Goal: Download file/media

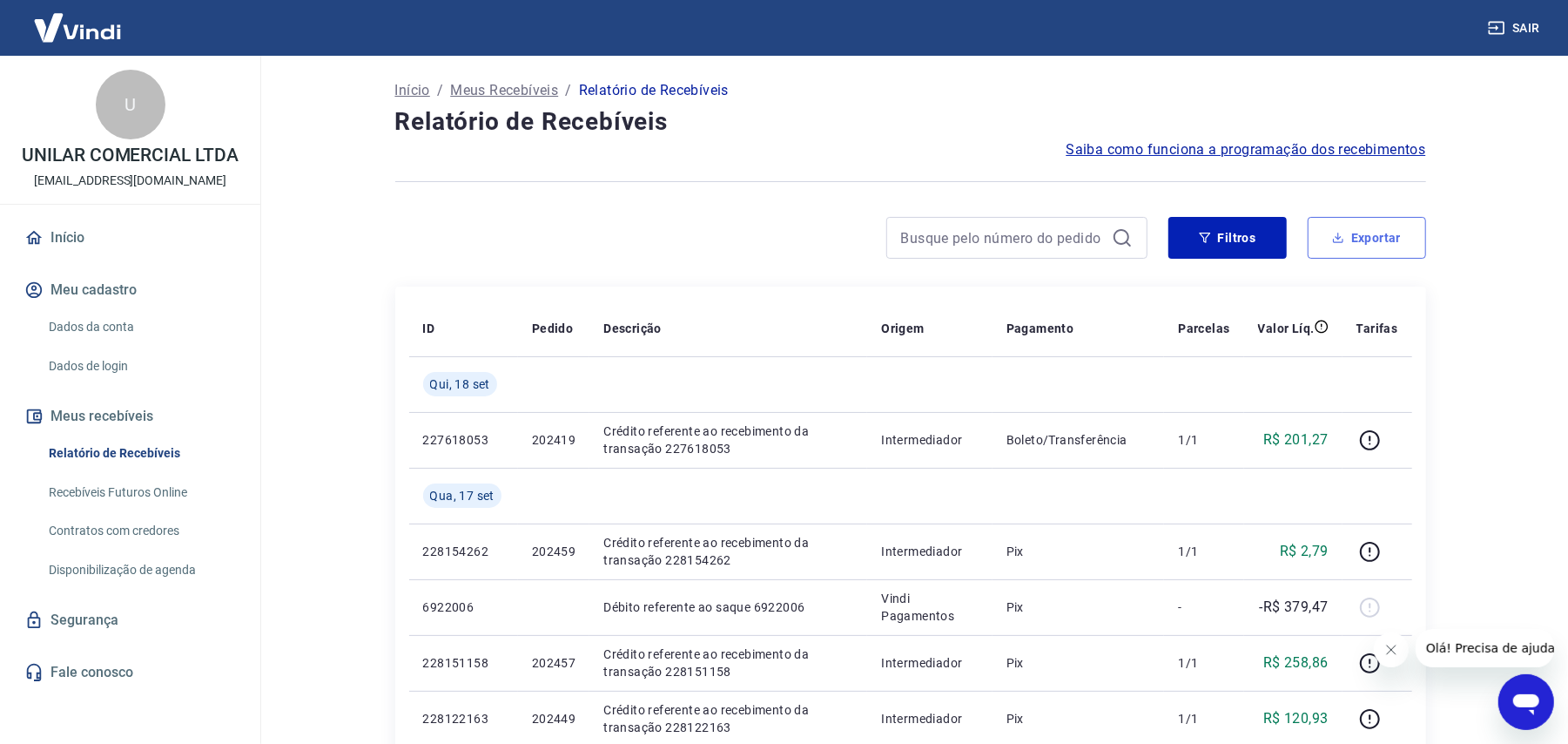
click at [1389, 247] on button "Exportar" at bounding box center [1367, 238] width 119 height 41
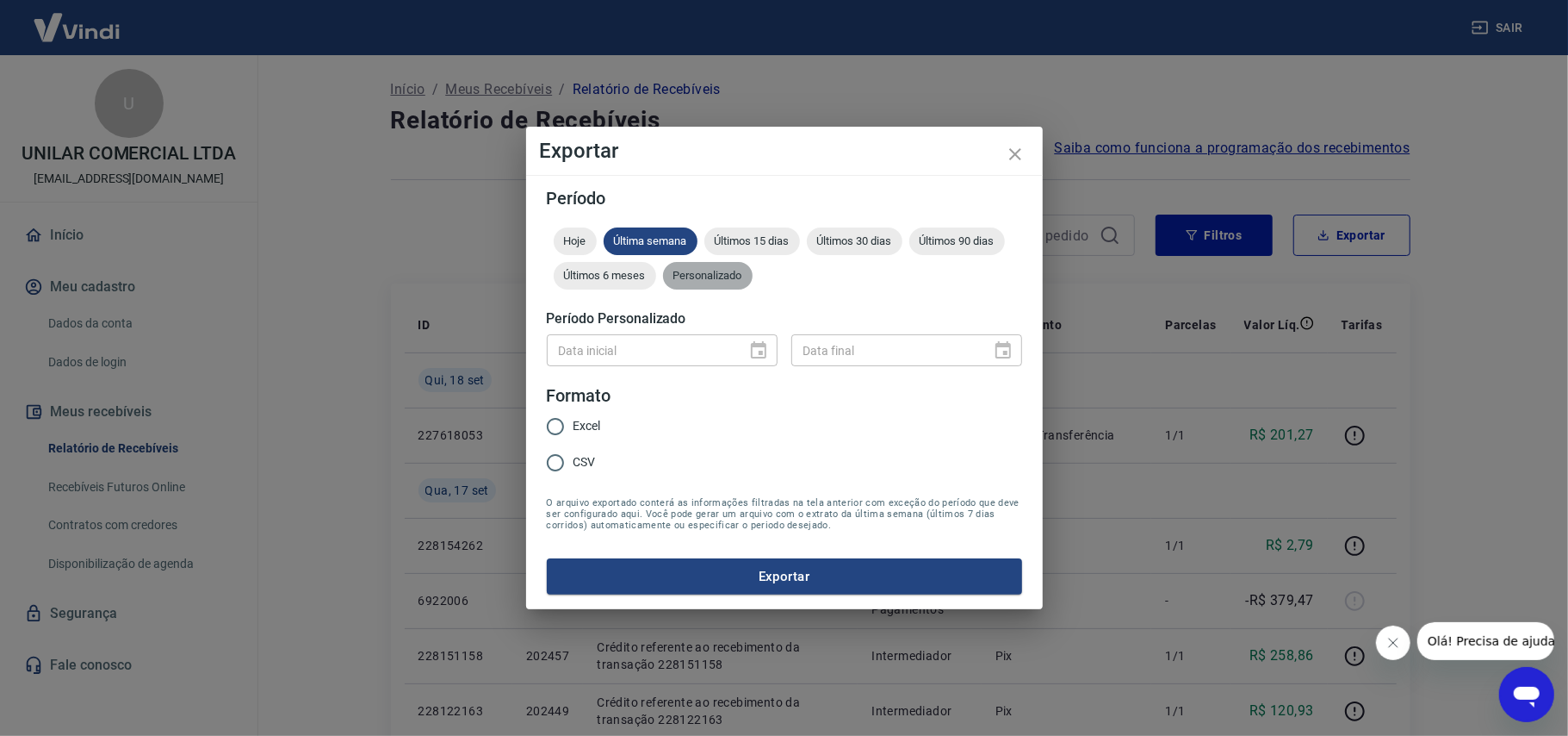
click at [711, 278] on span "Personalizado" at bounding box center [708, 275] width 90 height 13
click at [548, 466] on input "CSV" at bounding box center [555, 463] width 36 height 36
radio input "true"
click at [759, 349] on icon "Choose date" at bounding box center [759, 351] width 20 height 20
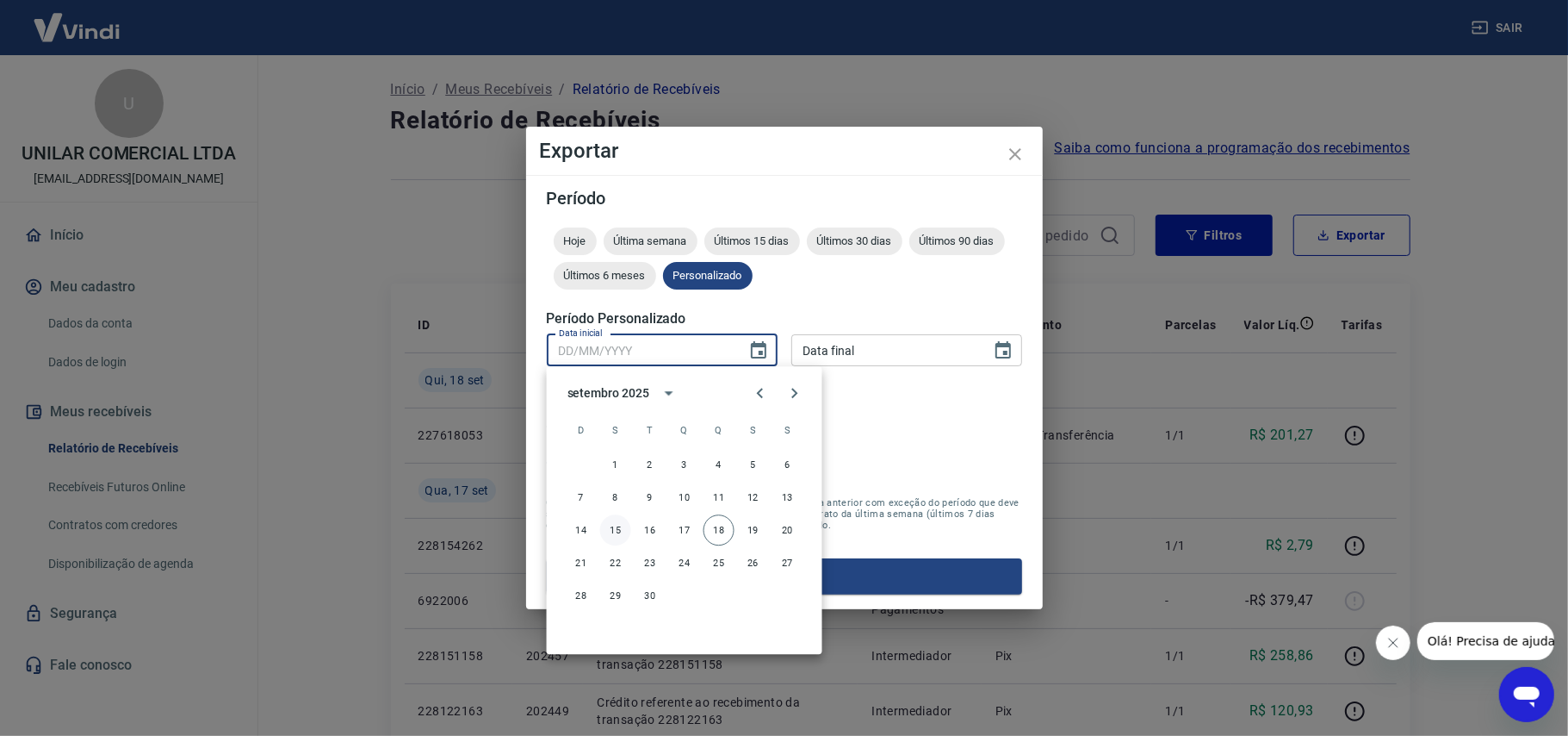
click at [612, 529] on button "15" at bounding box center [615, 530] width 31 height 31
type input "15/09/2025"
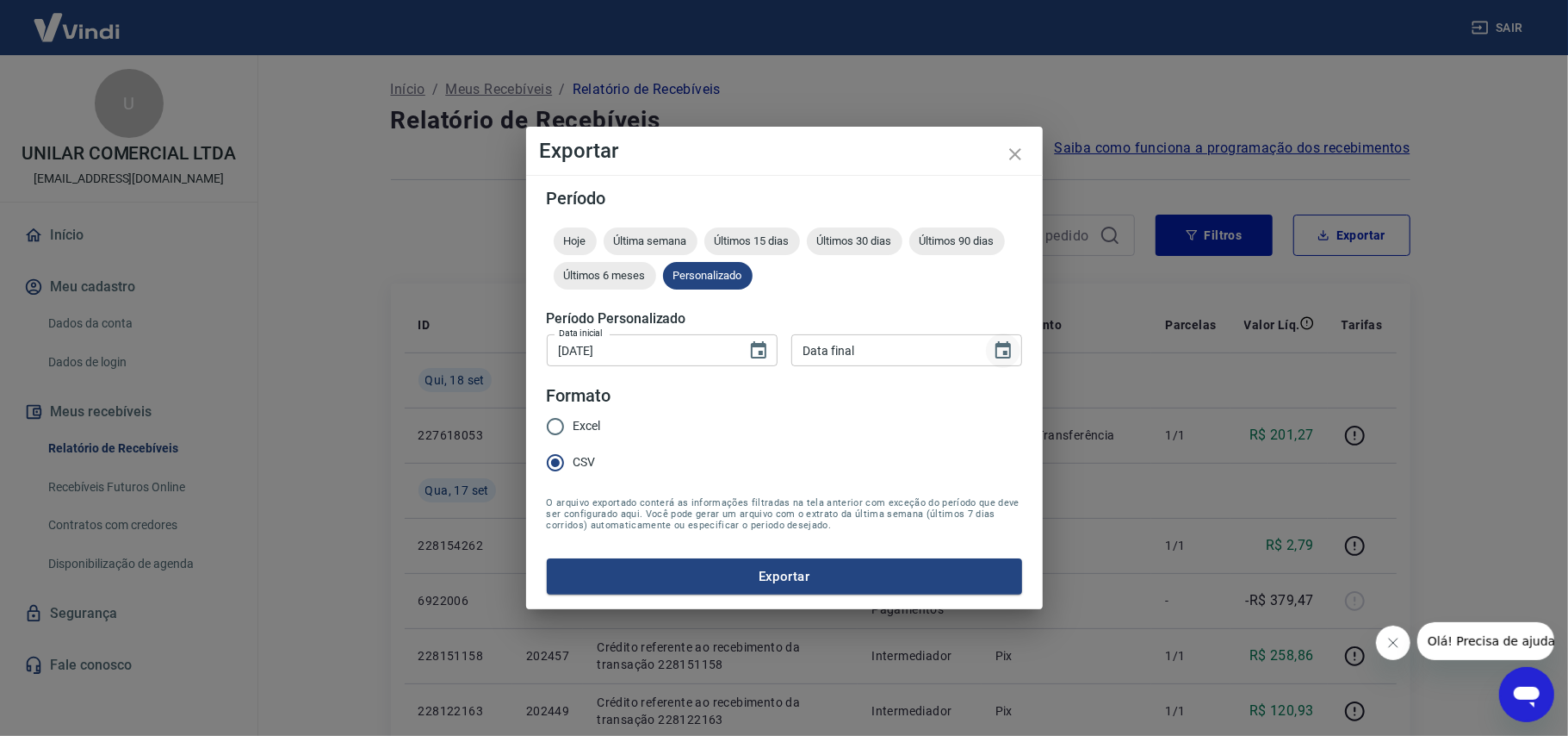
click at [1000, 352] on icon "Choose date" at bounding box center [1003, 351] width 20 height 20
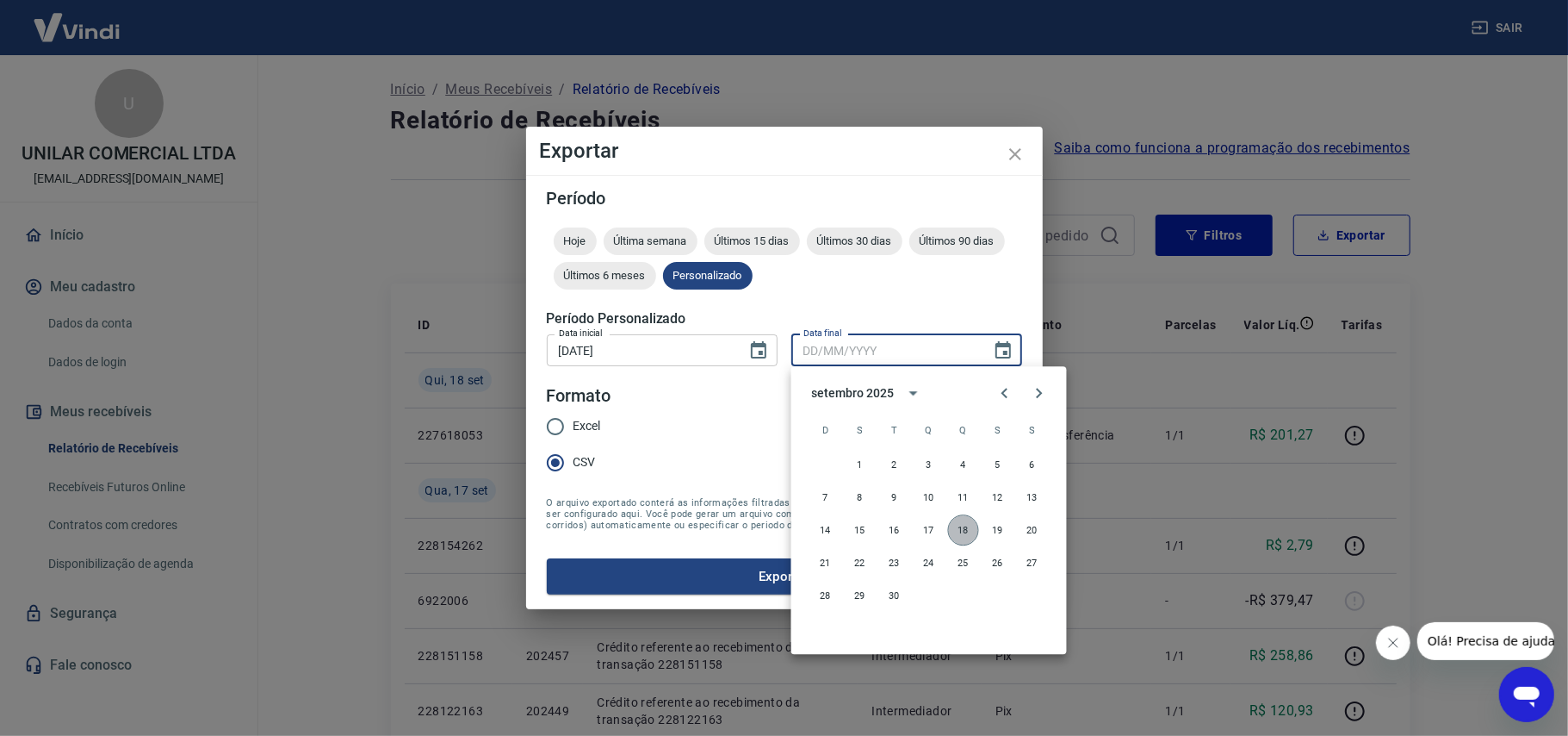
click at [961, 521] on button "18" at bounding box center [963, 530] width 31 height 31
type input "[DATE]"
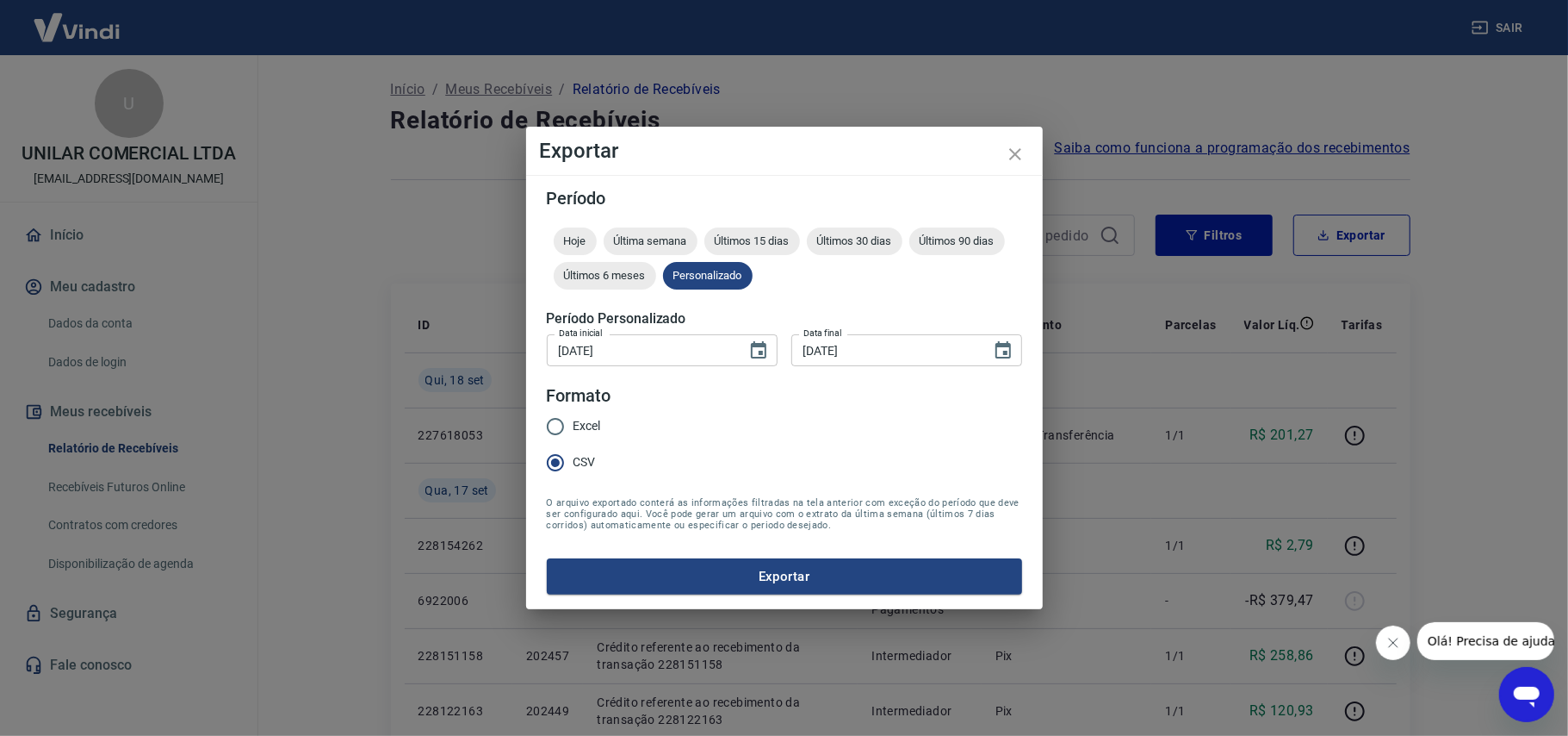
click at [763, 569] on button "Exportar" at bounding box center [784, 576] width 476 height 36
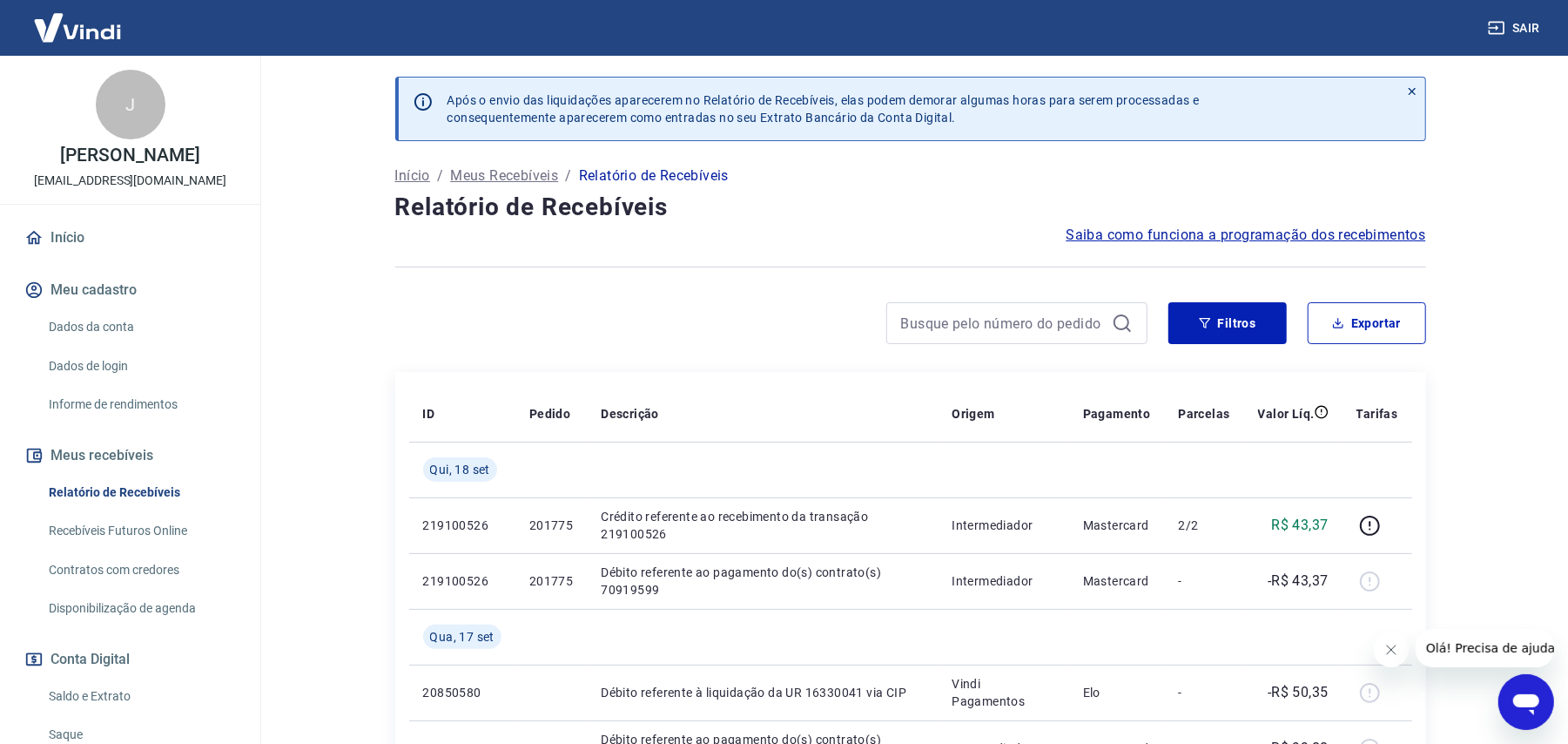
click at [1401, 345] on div "Filtros Exportar" at bounding box center [911, 330] width 1031 height 56
click at [1385, 322] on button "Exportar" at bounding box center [1367, 323] width 119 height 41
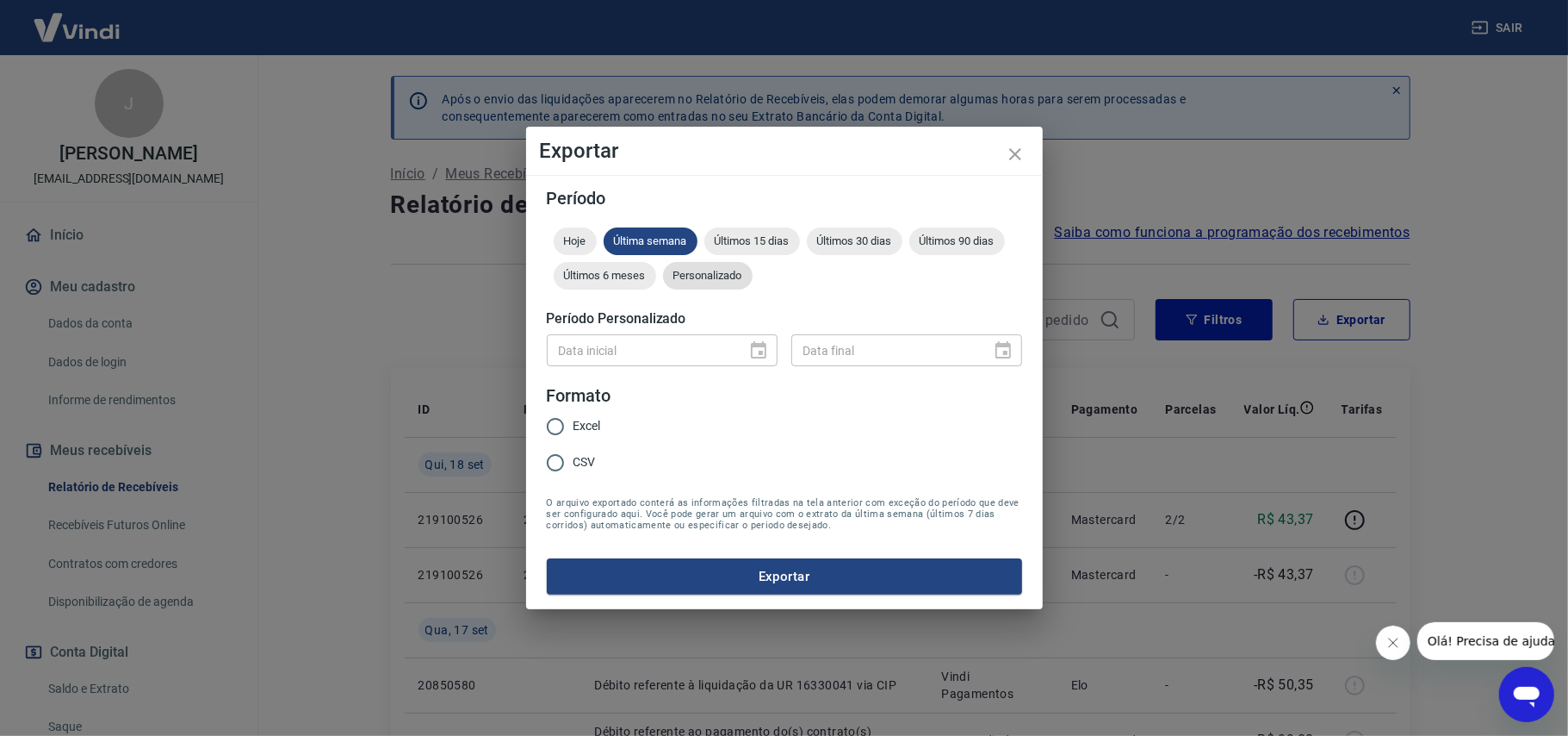
click at [735, 271] on span "Personalizado" at bounding box center [708, 275] width 90 height 13
click at [763, 346] on icon "Choose date" at bounding box center [758, 349] width 15 height 17
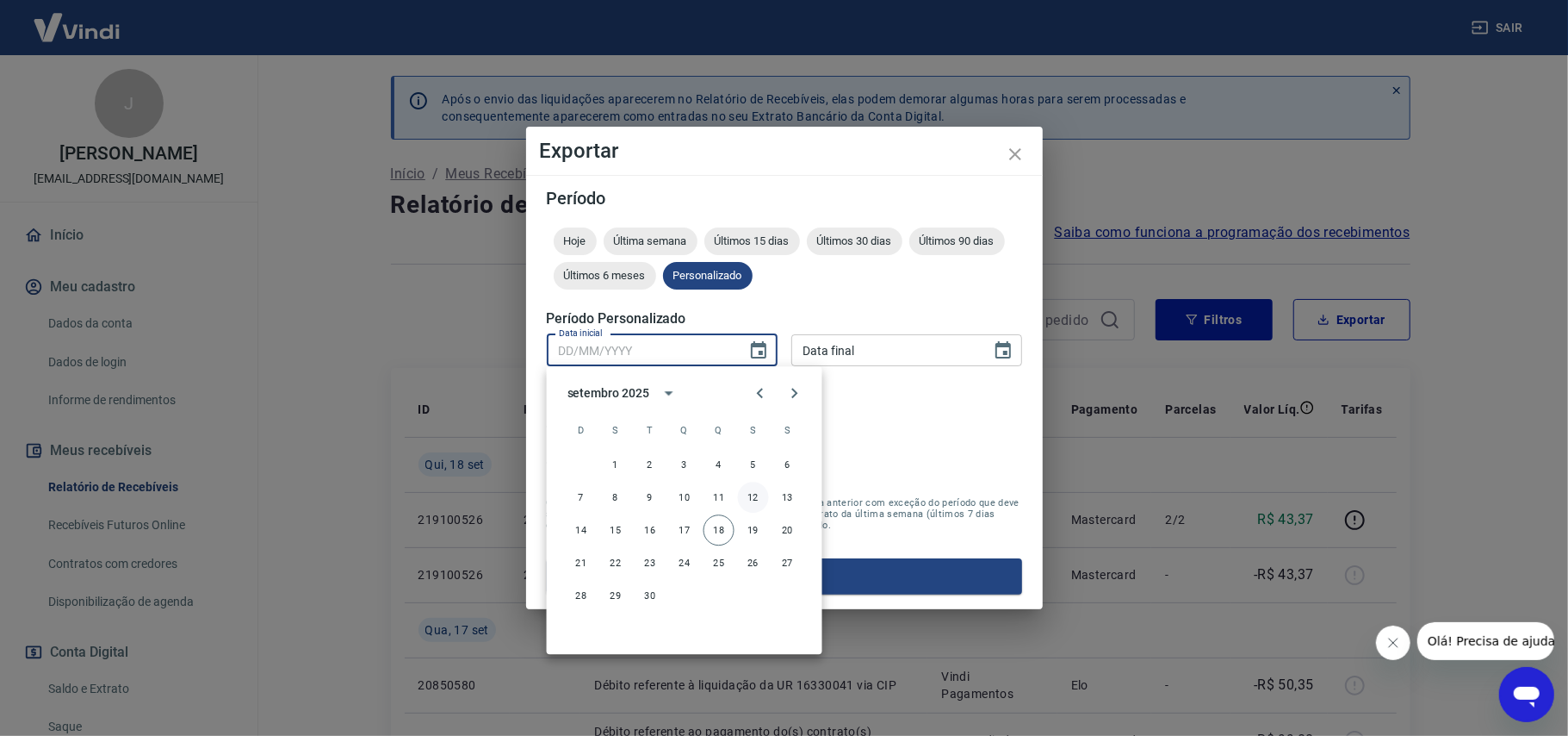
click at [752, 505] on button "12" at bounding box center [753, 497] width 31 height 31
type input "[DATE]"
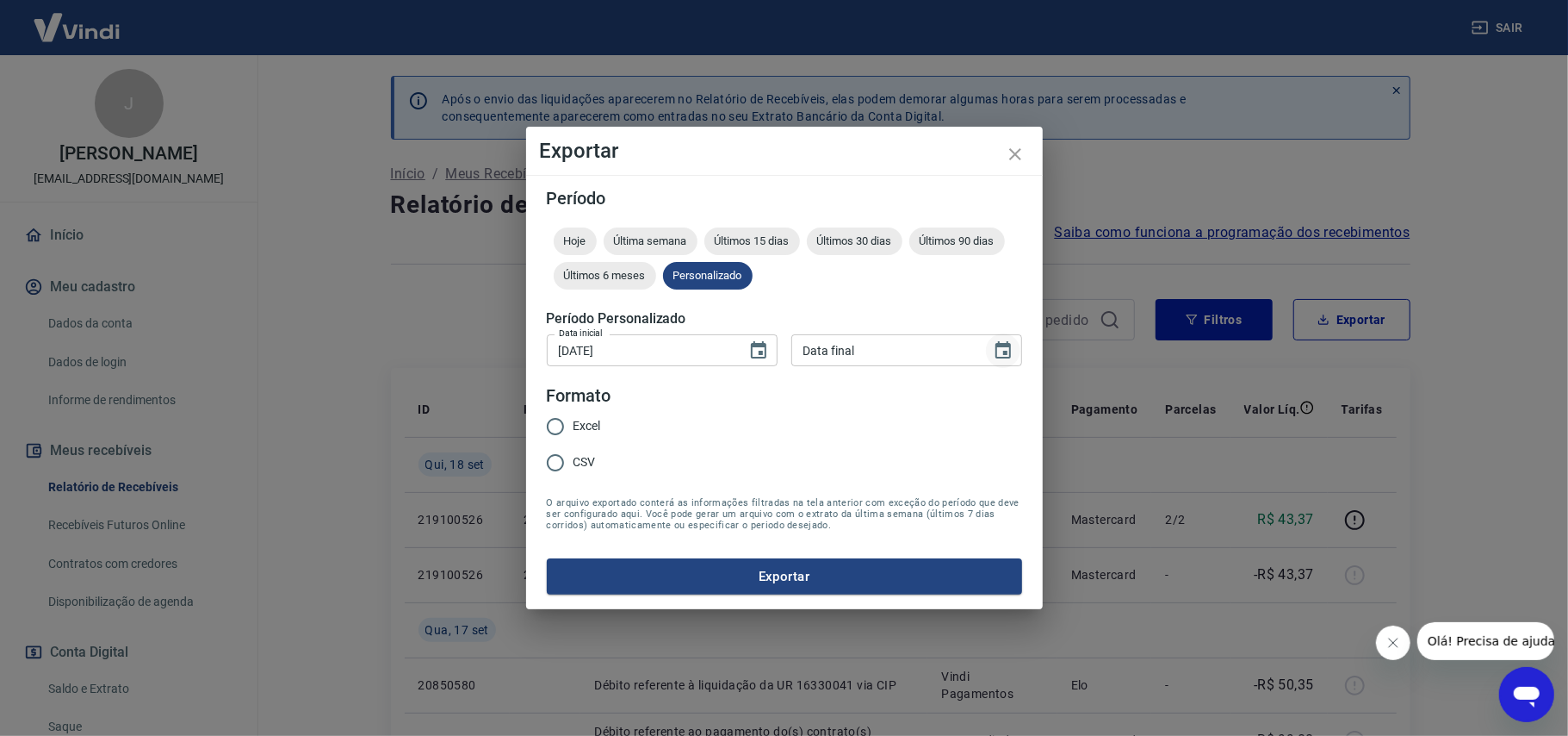
click at [1000, 352] on icon "Choose date" at bounding box center [1003, 351] width 20 height 20
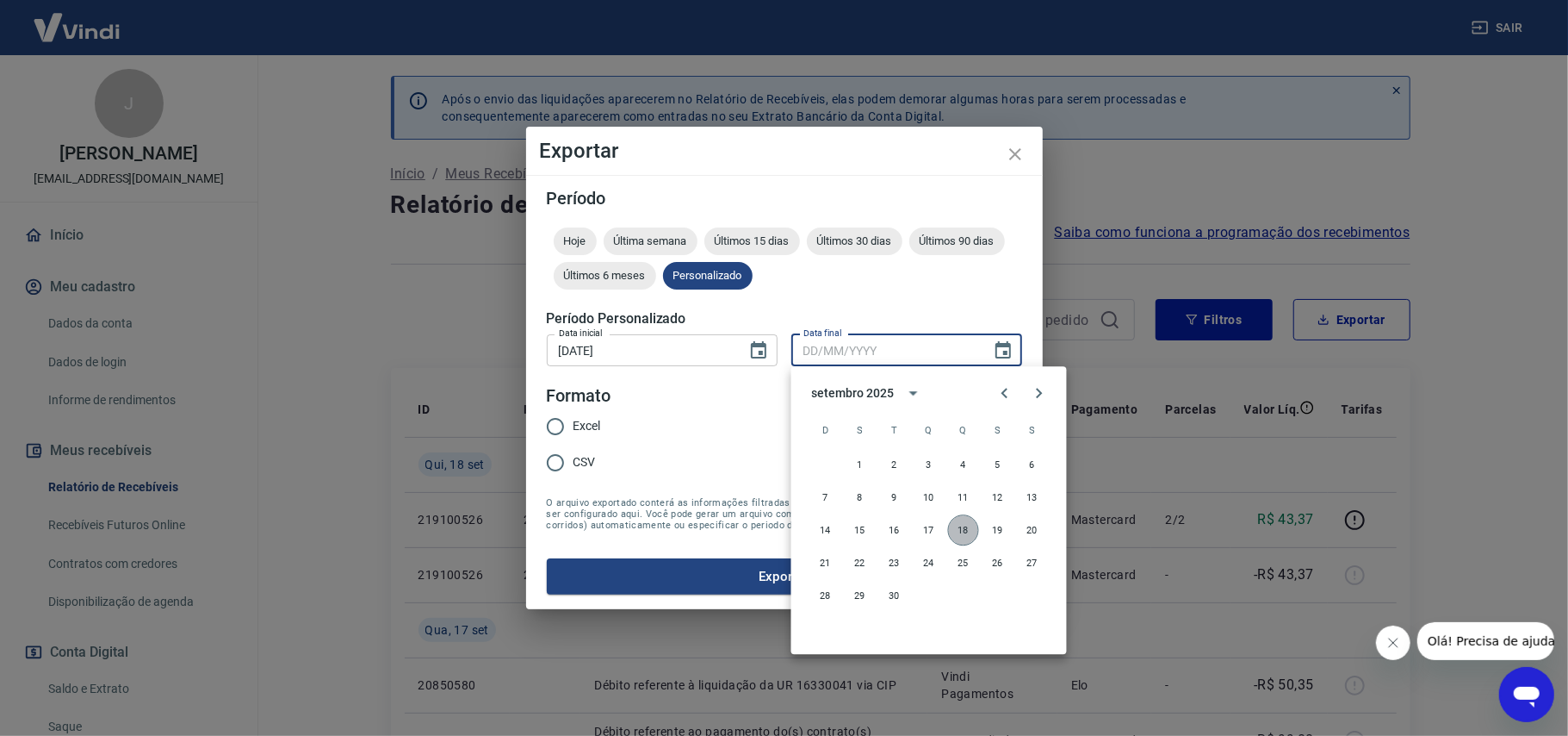
click at [969, 528] on button "18" at bounding box center [963, 530] width 31 height 31
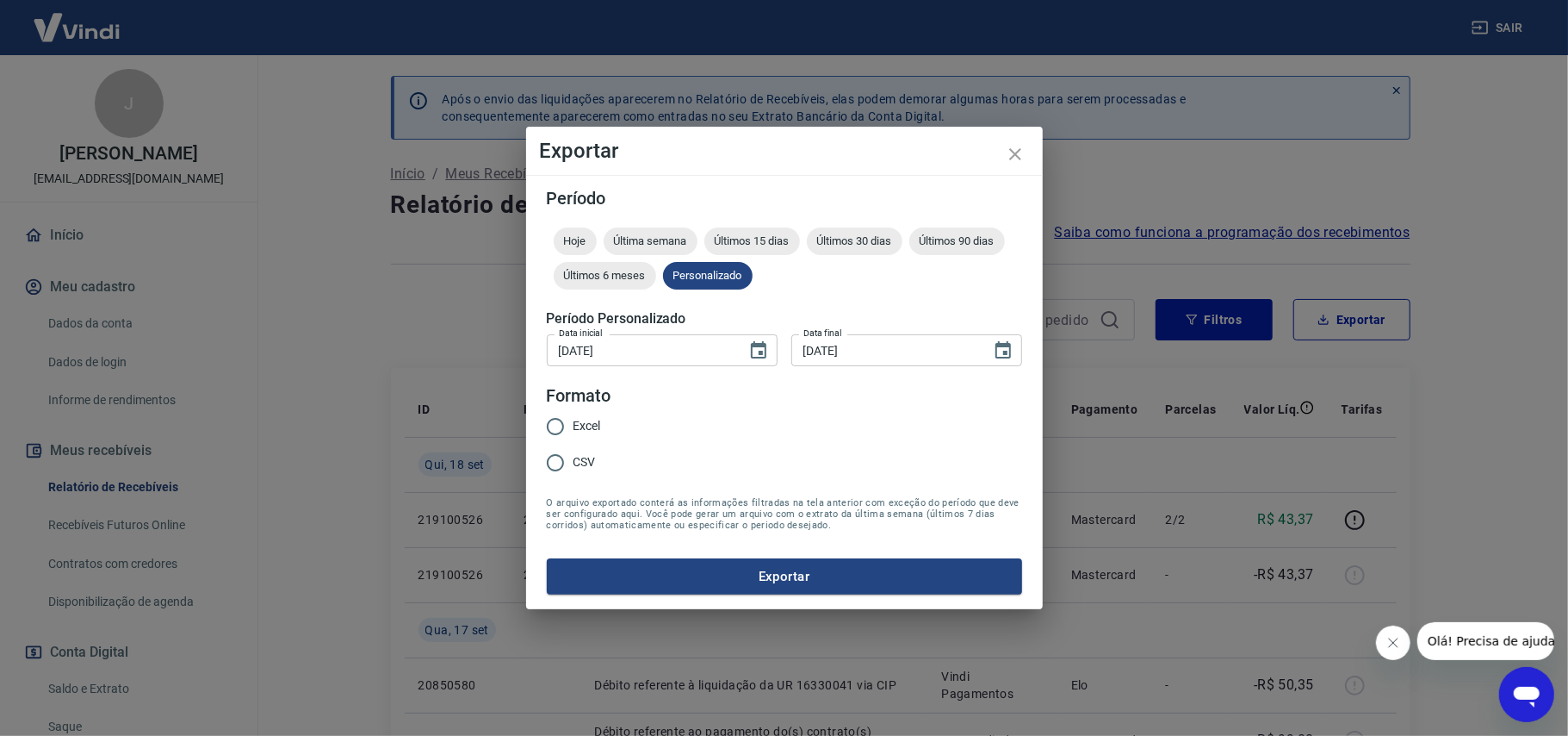
type input "[DATE]"
click at [575, 458] on span "CSV" at bounding box center [584, 462] width 22 height 18
click at [574, 458] on input "CSV" at bounding box center [555, 463] width 36 height 36
radio input "true"
click at [738, 566] on button "Exportar" at bounding box center [784, 576] width 476 height 36
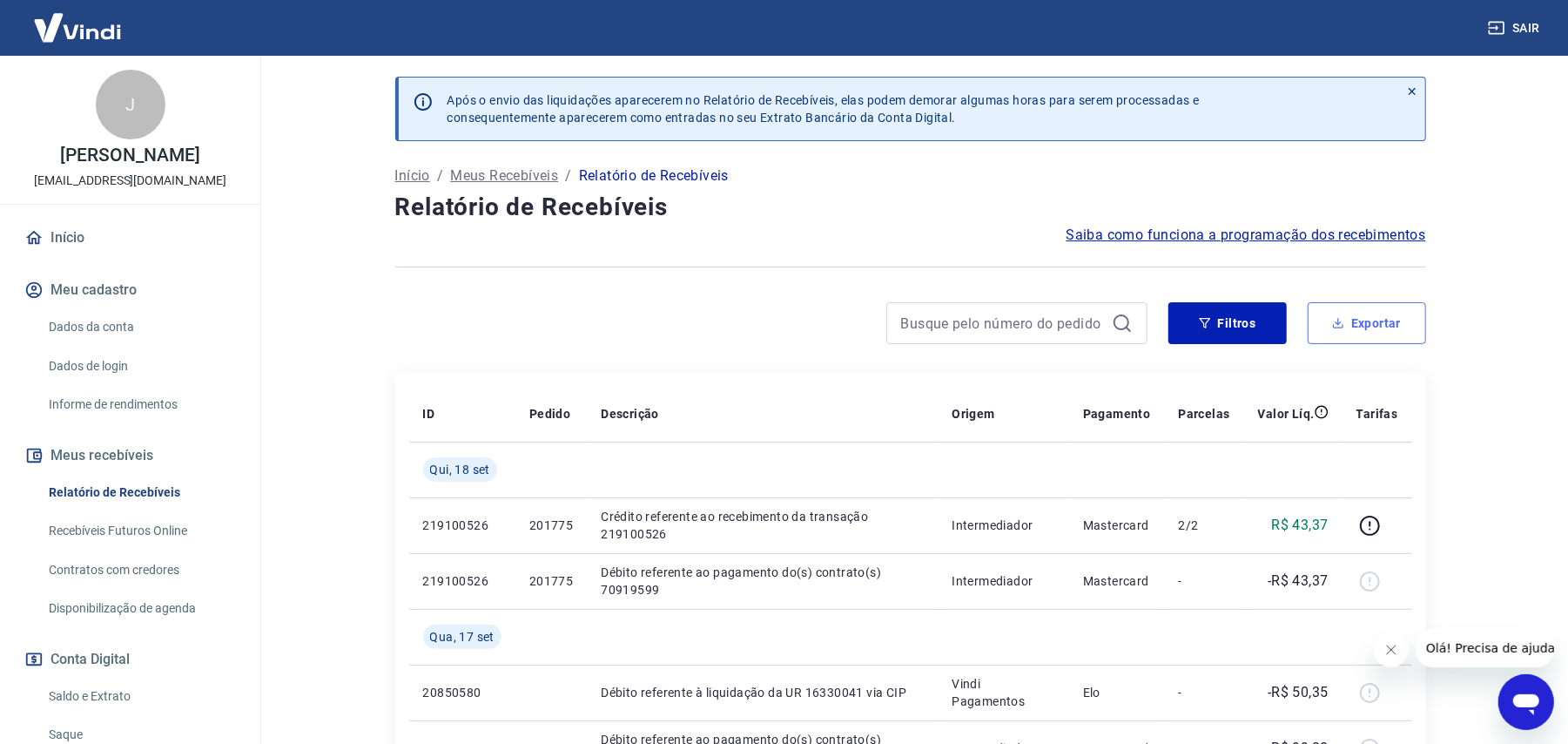
click at [1373, 318] on button "Exportar" at bounding box center [1367, 323] width 119 height 41
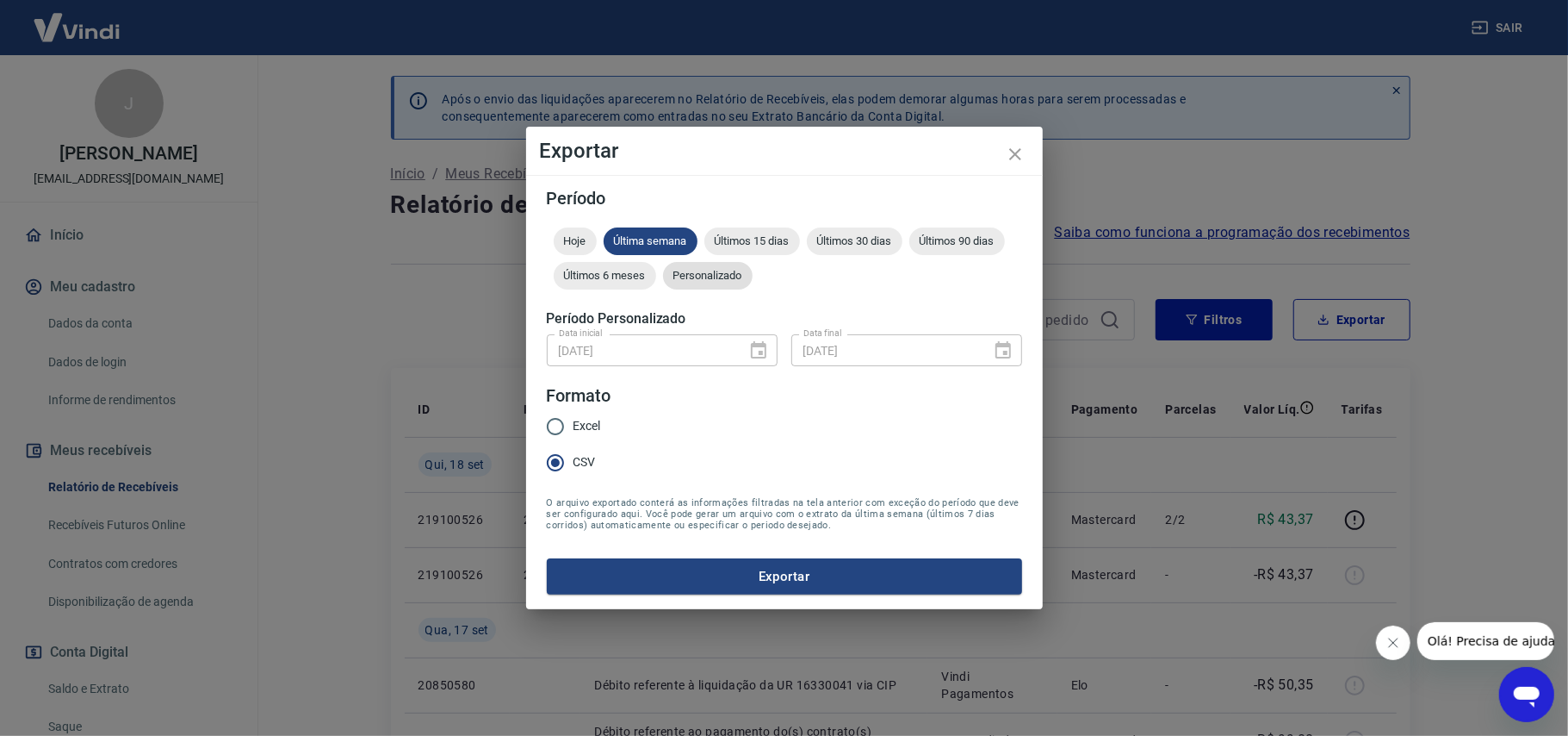
click at [700, 274] on span "Personalizado" at bounding box center [708, 275] width 90 height 13
click at [754, 355] on icon "Choose date, selected date is 12 de set de 2025" at bounding box center [759, 351] width 20 height 20
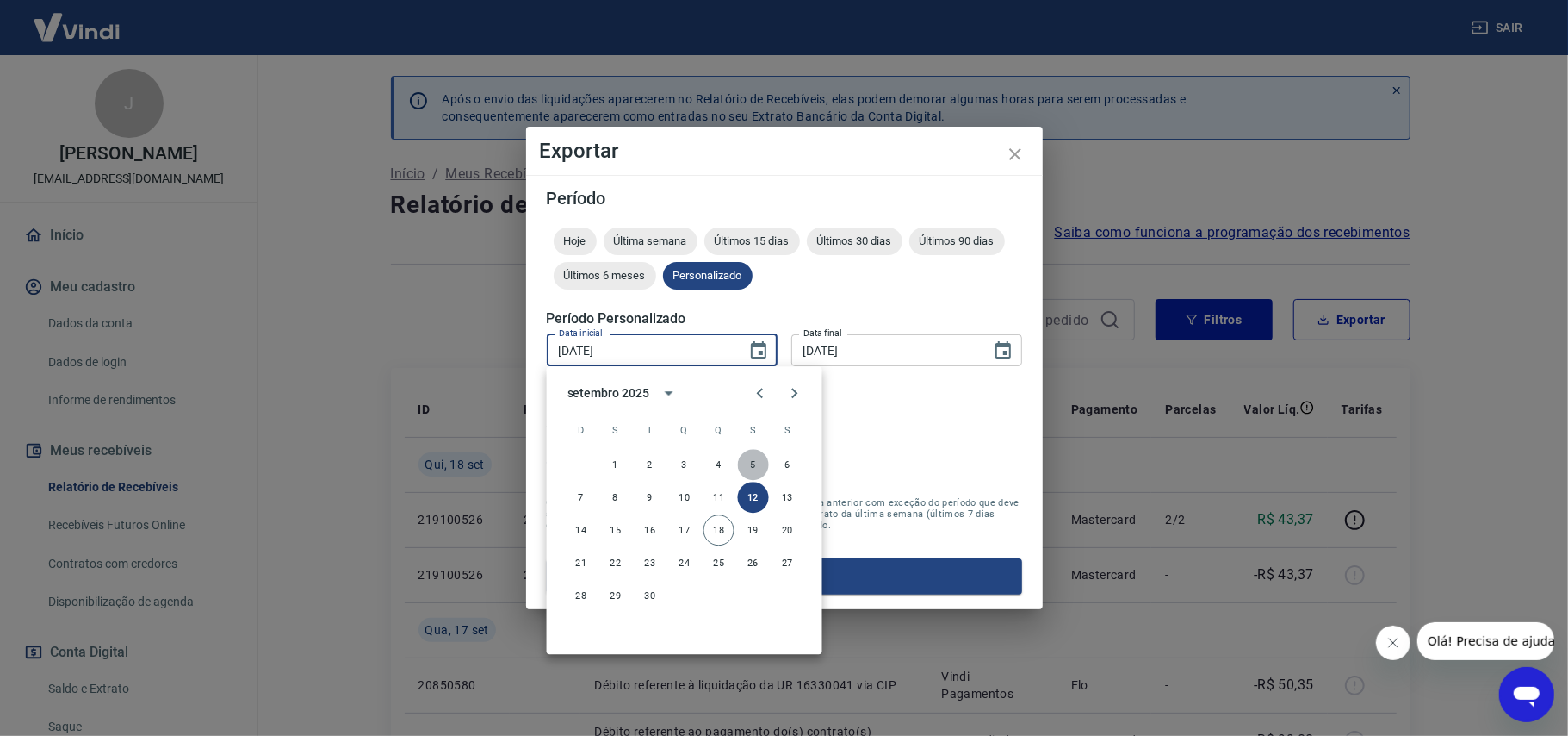
click at [749, 460] on button "5" at bounding box center [753, 465] width 31 height 31
type input "[DATE]"
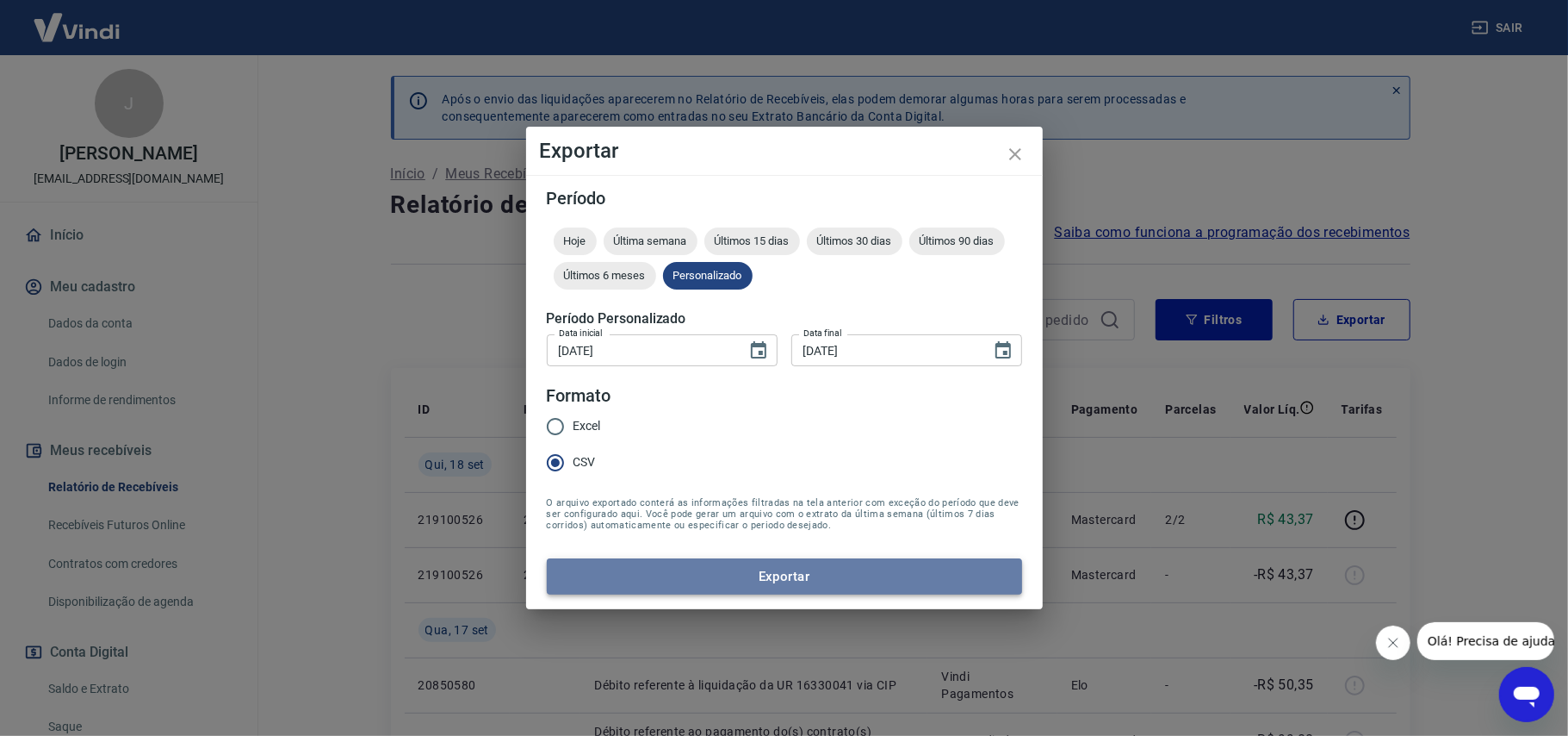
click at [754, 573] on button "Exportar" at bounding box center [784, 576] width 476 height 36
